Goal: Information Seeking & Learning: Learn about a topic

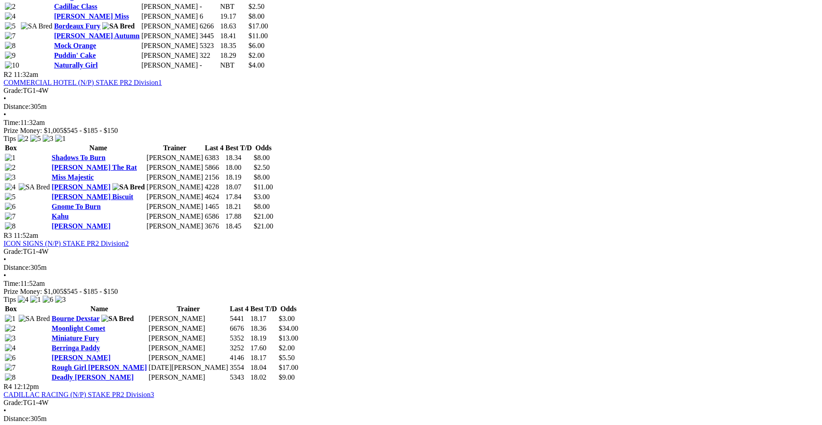
scroll to position [573, 0]
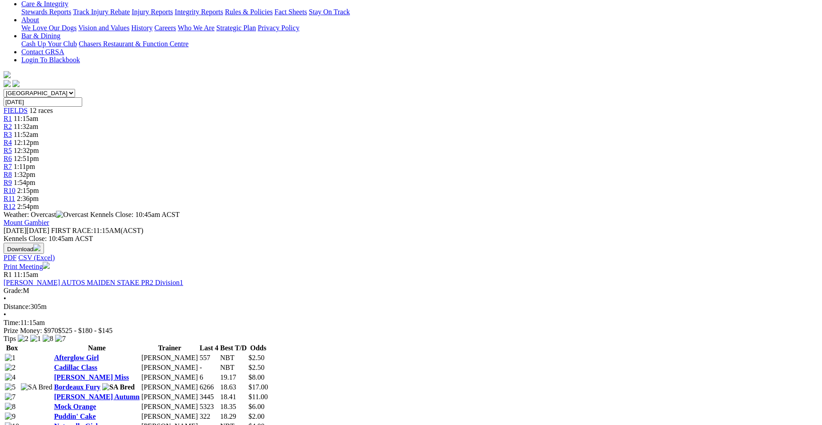
scroll to position [189, 0]
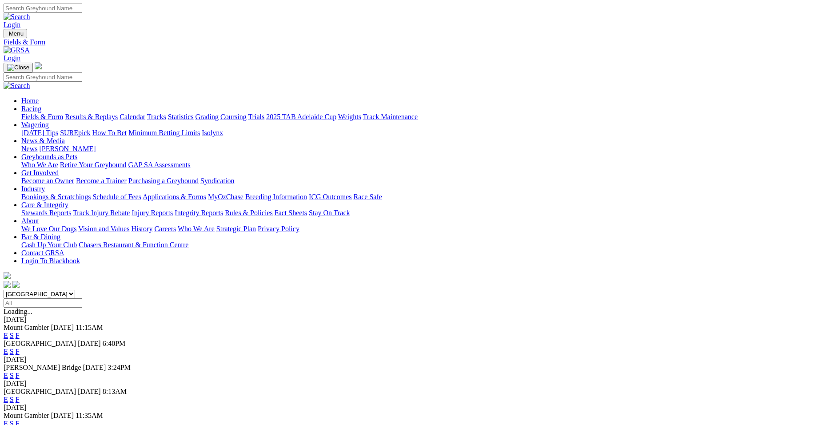
click at [20, 420] on link "F" at bounding box center [18, 424] width 4 height 8
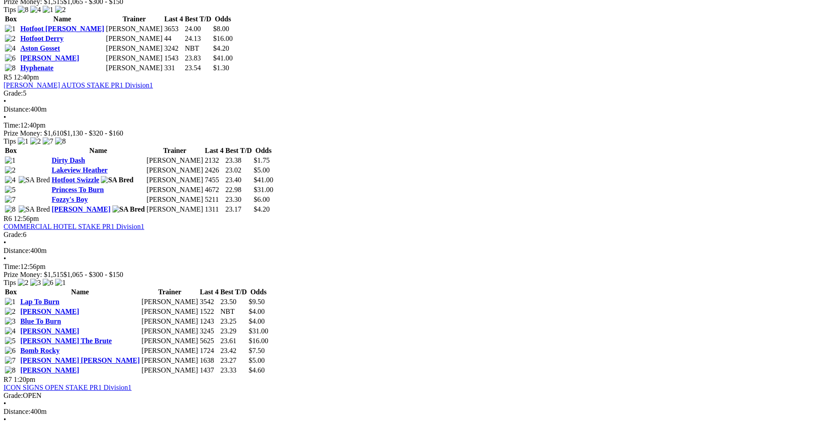
scroll to position [988, 0]
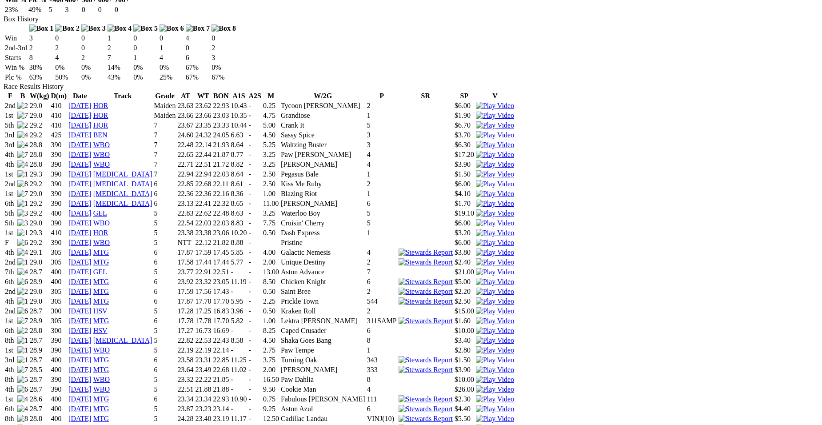
scroll to position [573, 0]
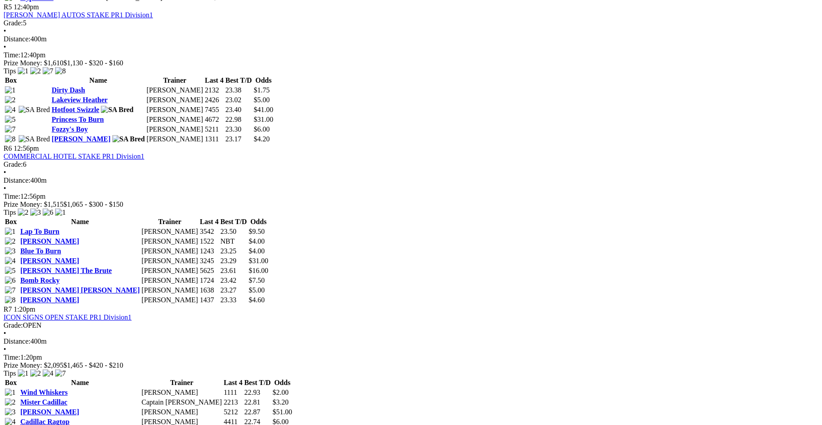
scroll to position [1034, 0]
